Goal: Information Seeking & Learning: Check status

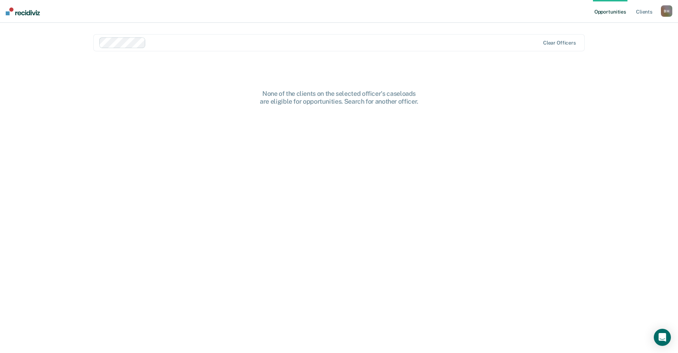
click at [174, 38] on div at bounding box center [344, 42] width 390 height 8
